Goal: Task Accomplishment & Management: Manage account settings

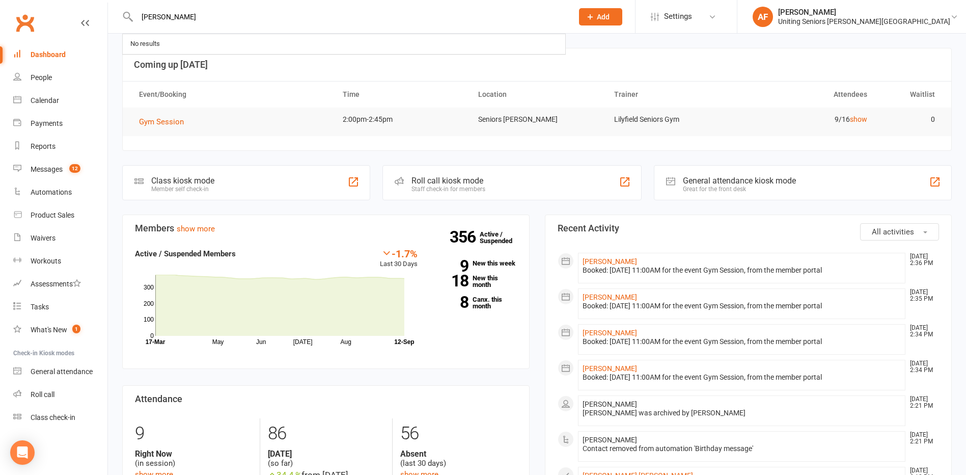
type input "[PERSON_NAME]"
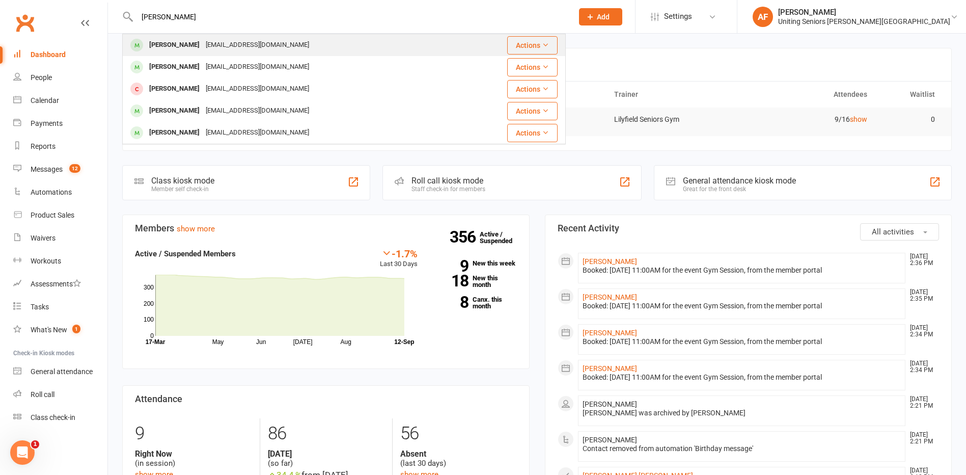
click at [251, 52] on div "[EMAIL_ADDRESS][DOMAIN_NAME]" at bounding box center [258, 45] width 110 height 15
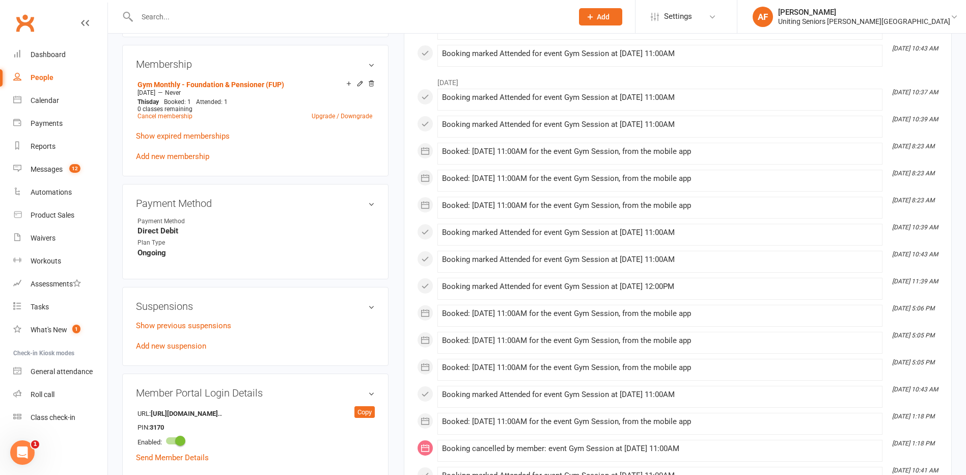
scroll to position [458, 0]
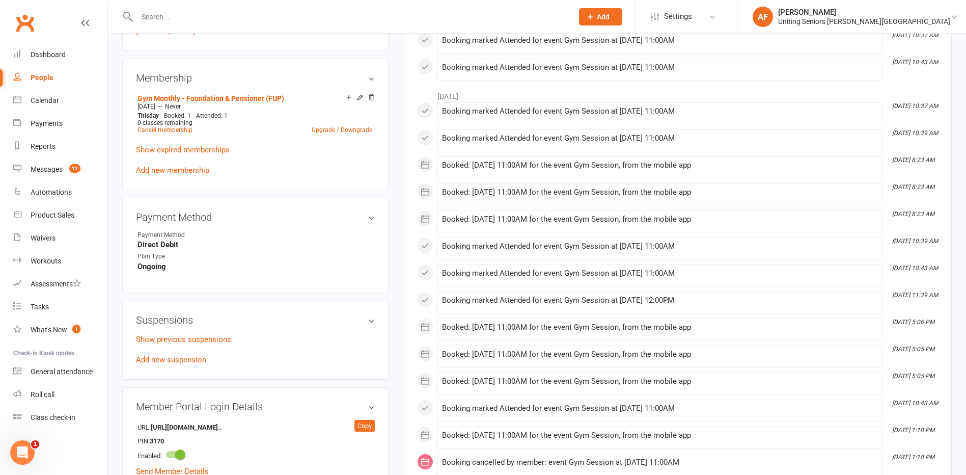
click at [201, 345] on div "Show previous suspensions Add new suspension" at bounding box center [255, 349] width 239 height 33
click at [201, 332] on div "Suspensions Show previous suspensions Add new suspension" at bounding box center [255, 339] width 266 height 79
click at [206, 337] on link "Show previous suspensions" at bounding box center [183, 339] width 95 height 9
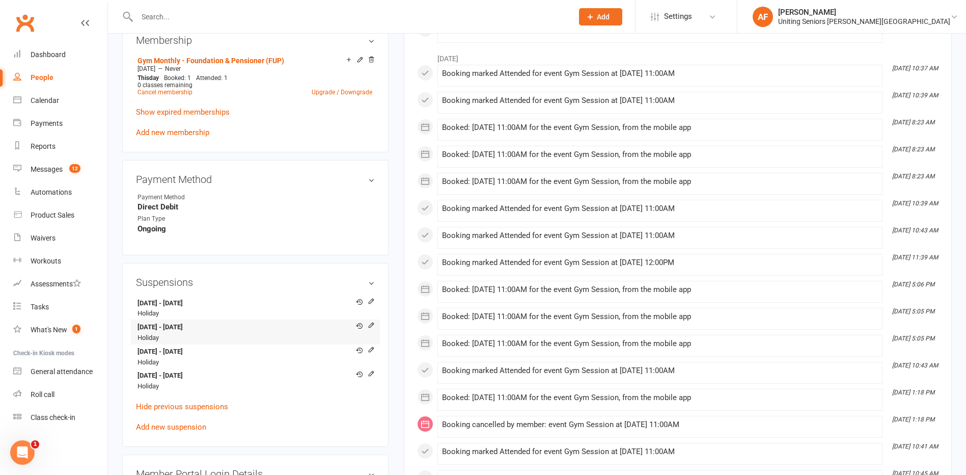
scroll to position [560, 0]
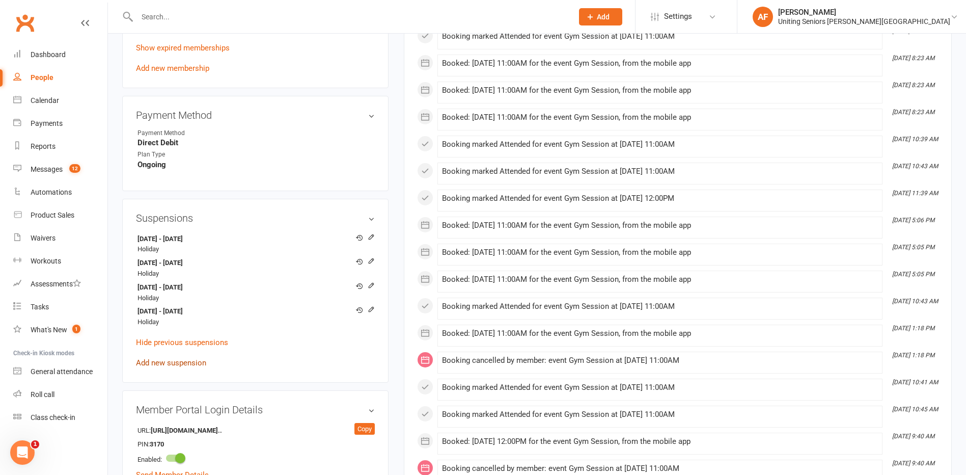
click at [204, 358] on link "Add new suspension" at bounding box center [171, 362] width 70 height 9
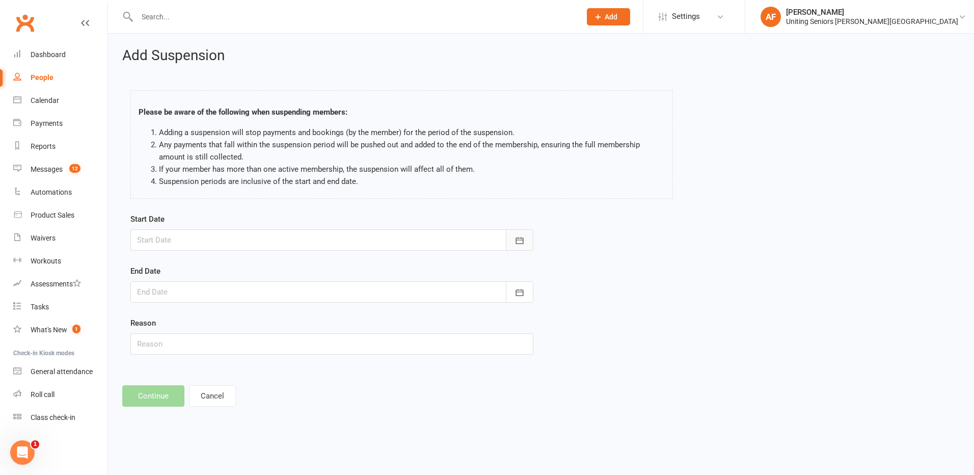
click at [516, 242] on icon "button" at bounding box center [520, 240] width 8 height 7
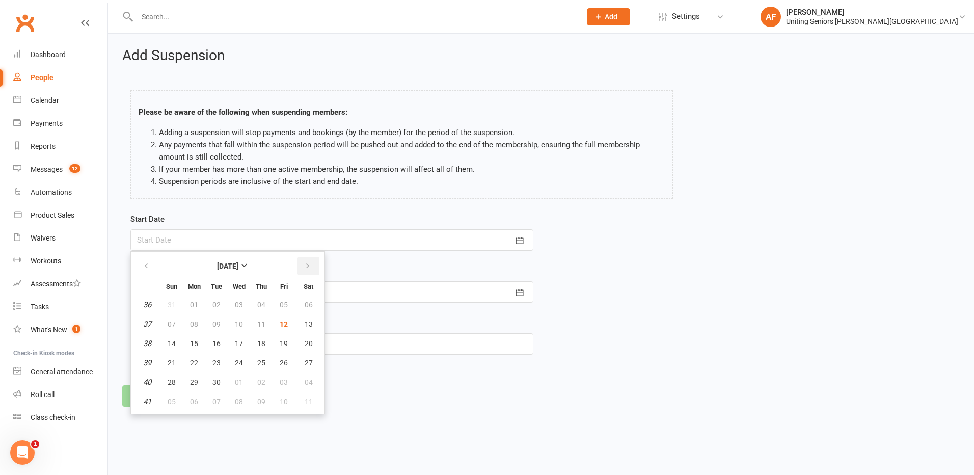
click at [307, 267] on icon "button" at bounding box center [307, 266] width 7 height 8
click at [214, 322] on span "07" at bounding box center [216, 324] width 8 height 8
type input "[DATE]"
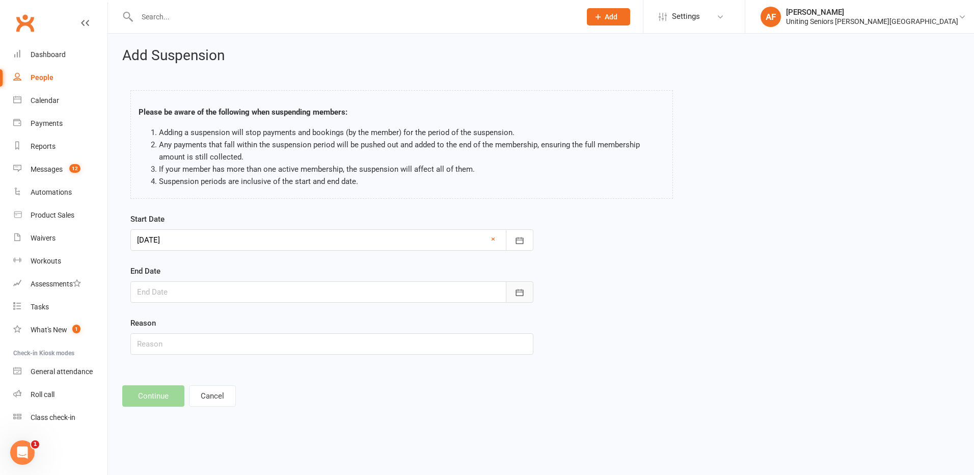
click at [522, 296] on icon "button" at bounding box center [519, 292] width 10 height 10
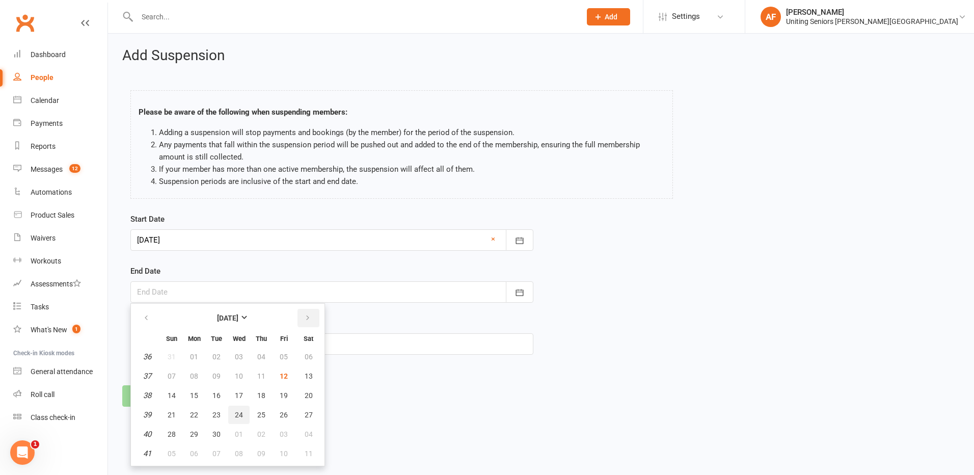
drag, startPoint x: 236, startPoint y: 416, endPoint x: 302, endPoint y: 315, distance: 120.6
click at [296, 315] on table "[DATE] Sun Mon Tue Wed Thu Fri Sat 36 31 01 02 03 04 05 06 37 07 08 09 10 11 12…" at bounding box center [227, 385] width 189 height 158
click at [302, 315] on button "button" at bounding box center [308, 318] width 22 height 18
click at [282, 418] on span "24" at bounding box center [284, 415] width 8 height 8
type input "[DATE]"
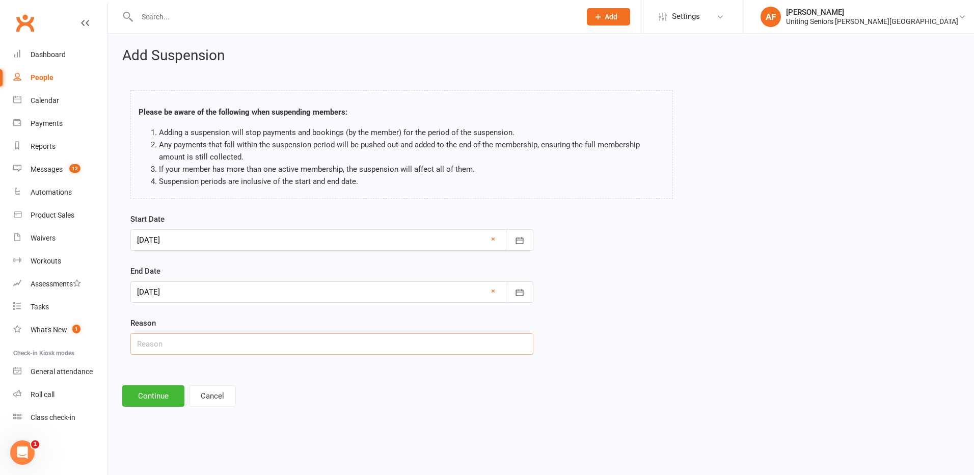
click at [171, 346] on input "text" at bounding box center [331, 343] width 403 height 21
type input "Travel"
click at [152, 401] on button "Continue" at bounding box center [153, 395] width 62 height 21
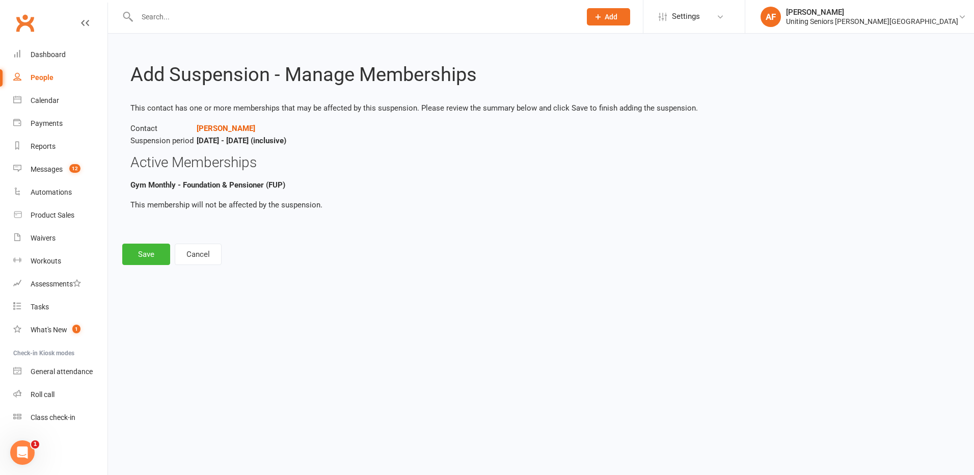
drag, startPoint x: 338, startPoint y: 142, endPoint x: 127, endPoint y: 144, distance: 211.4
click at [127, 144] on main "Add Suspension - Manage Memberships This contact has one or more memberships th…" at bounding box center [540, 145] width 837 height 163
copy p "Suspension period [DATE] - [DATE] (inclusive)"
